Goal: Navigation & Orientation: Understand site structure

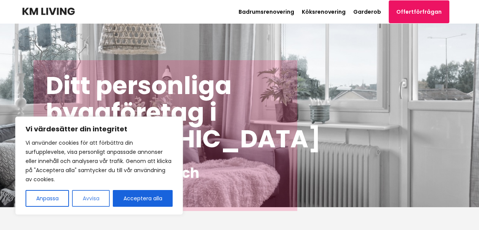
click at [96, 201] on button "Avvisa" at bounding box center [91, 198] width 38 height 17
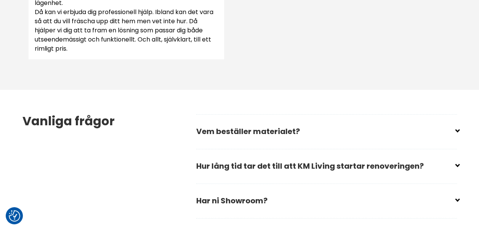
scroll to position [1030, 0]
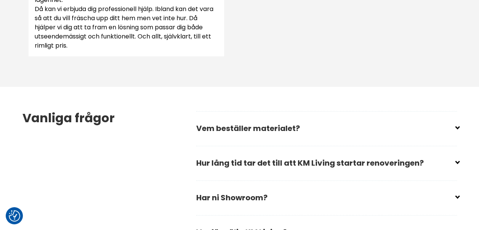
click at [285, 127] on input "checkbox" at bounding box center [328, 125] width 261 height 11
checkbox input "false"
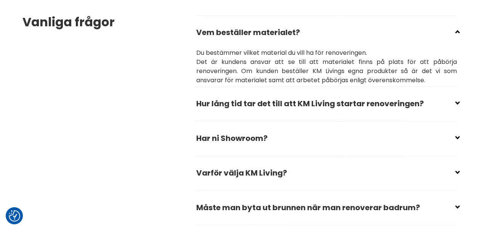
scroll to position [1144, 0]
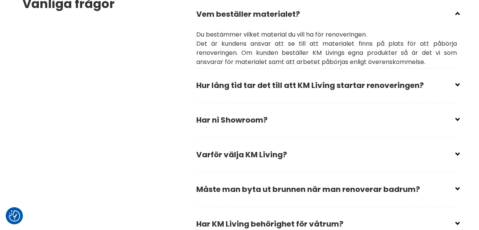
click at [458, 119] on input "checkbox" at bounding box center [328, 116] width 261 height 11
checkbox input "false"
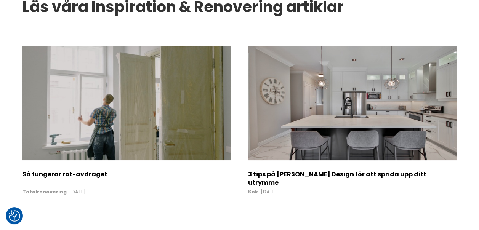
scroll to position [1526, 0]
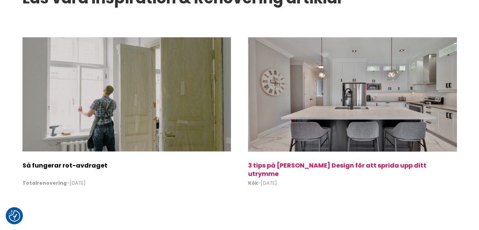
click at [397, 116] on img at bounding box center [352, 94] width 209 height 114
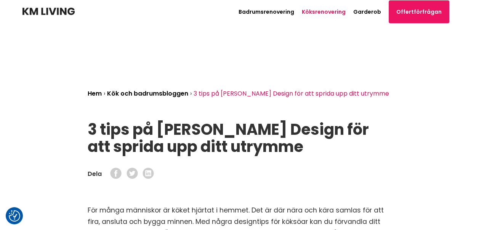
click at [330, 11] on link "Köksrenovering" at bounding box center [324, 12] width 44 height 8
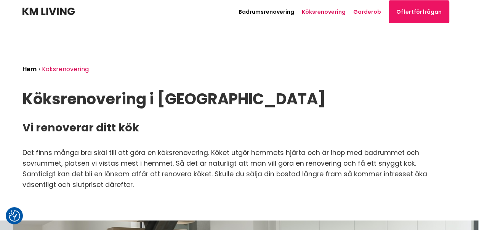
click at [368, 11] on link "Garderob" at bounding box center [368, 12] width 28 height 8
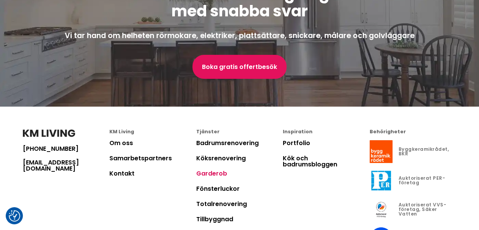
scroll to position [1831, 0]
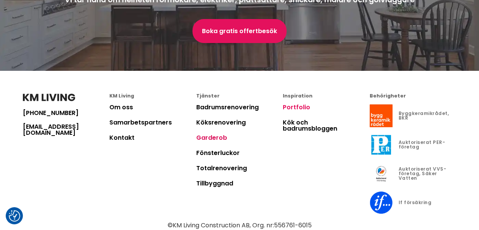
click at [291, 106] on link "Portfolio" at bounding box center [296, 107] width 27 height 9
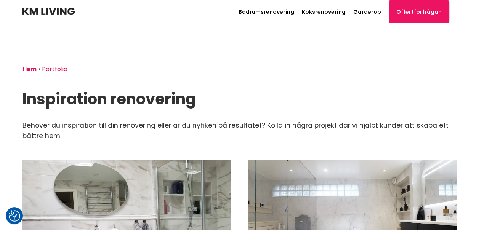
click at [29, 70] on link "Hem" at bounding box center [30, 69] width 14 height 9
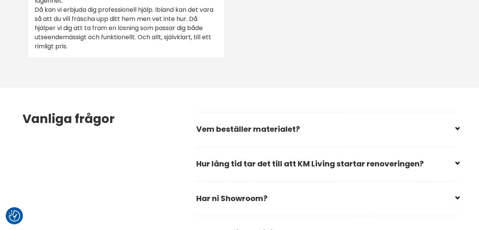
scroll to position [1030, 0]
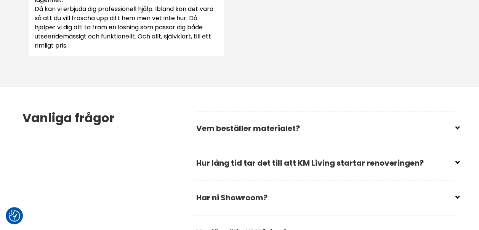
click at [399, 164] on input "checkbox" at bounding box center [328, 159] width 261 height 11
checkbox input "false"
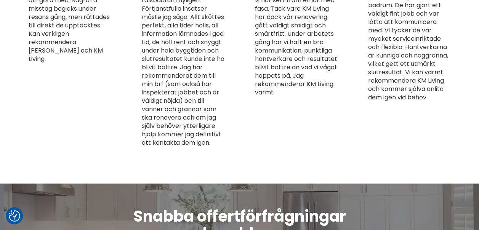
scroll to position [1869, 0]
